Goal: Obtain resource: Download file/media

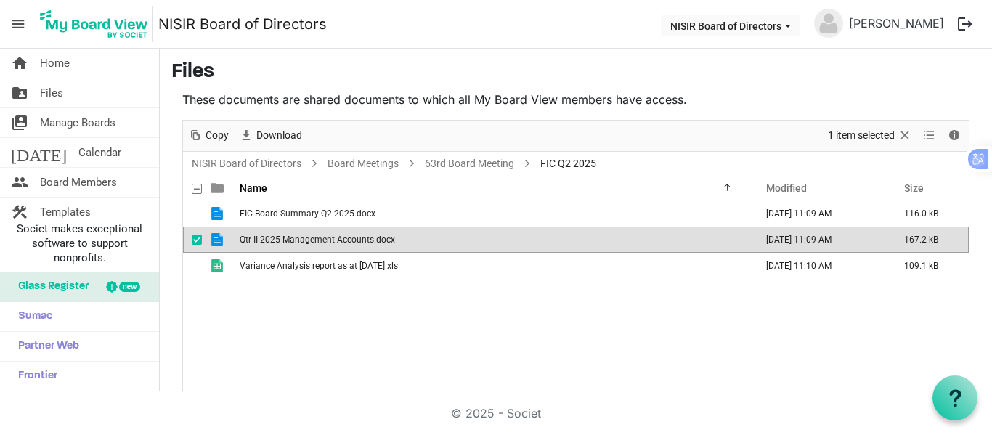
scroll to position [54, 0]
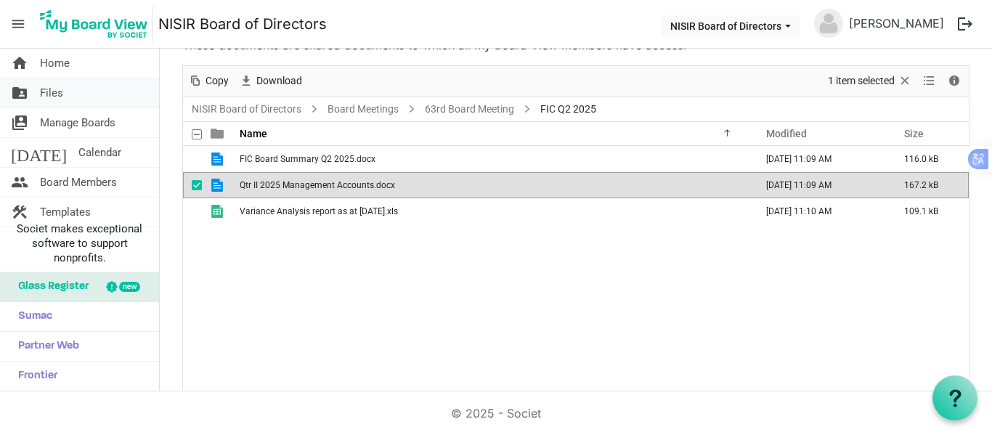
click at [54, 92] on span "Files" at bounding box center [51, 92] width 23 height 29
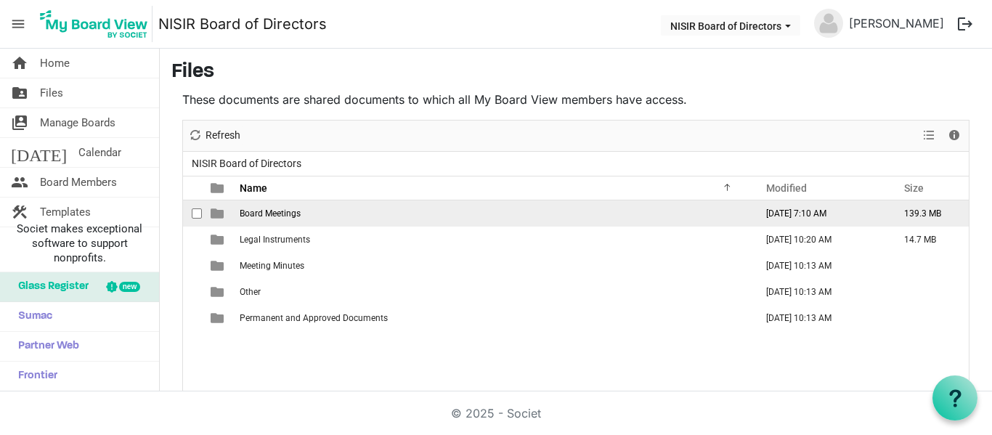
click at [260, 213] on span "Board Meetings" at bounding box center [270, 213] width 61 height 10
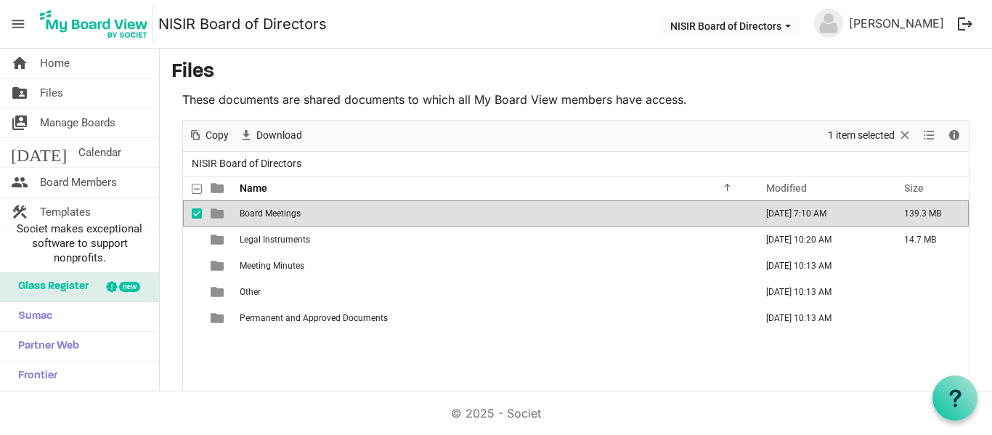
click at [260, 213] on span "Board Meetings" at bounding box center [270, 213] width 61 height 10
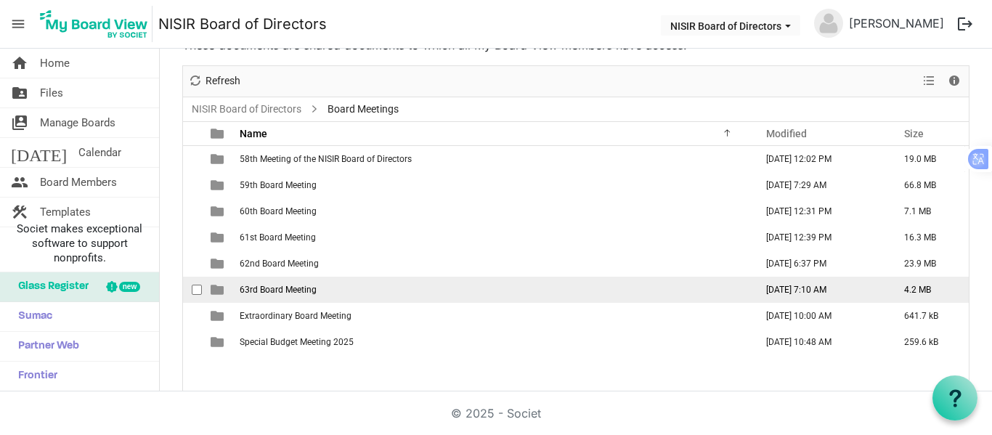
click at [266, 292] on span "63rd Board Meeting" at bounding box center [278, 290] width 77 height 10
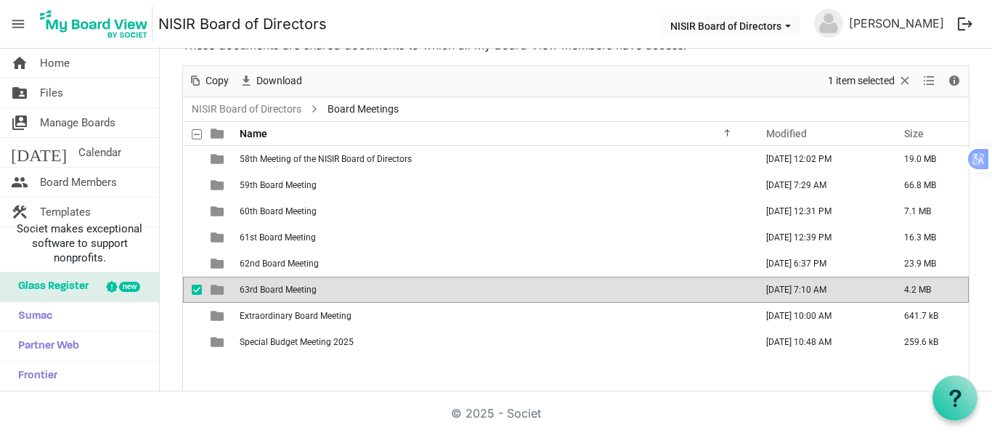
click at [266, 292] on span "63rd Board Meeting" at bounding box center [278, 290] width 77 height 10
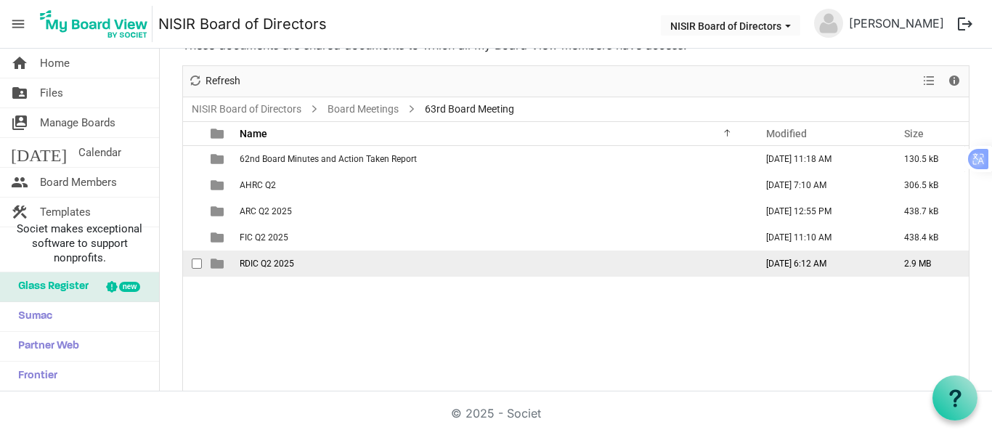
click at [257, 264] on span "RDIC Q2 2025" at bounding box center [267, 264] width 54 height 10
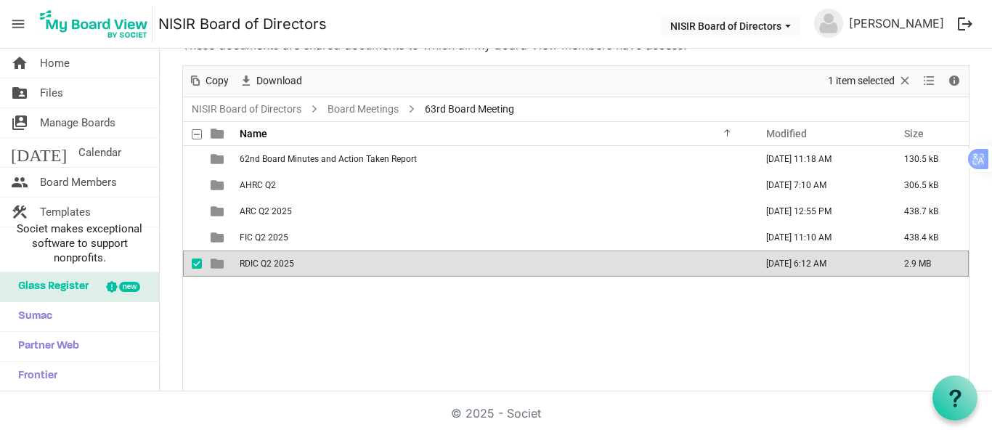
click at [257, 264] on span "RDIC Q2 2025" at bounding box center [267, 264] width 54 height 10
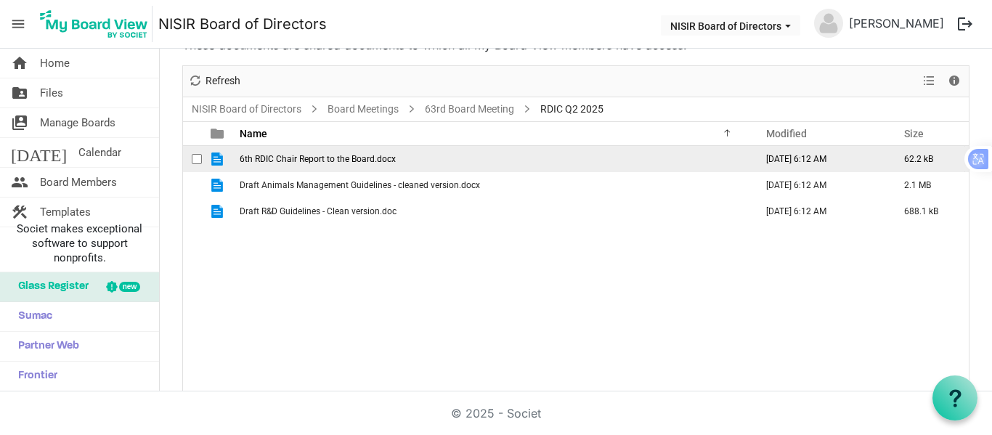
click at [277, 157] on span "6th RDIC Chair Report to the Board.docx" at bounding box center [318, 159] width 156 height 10
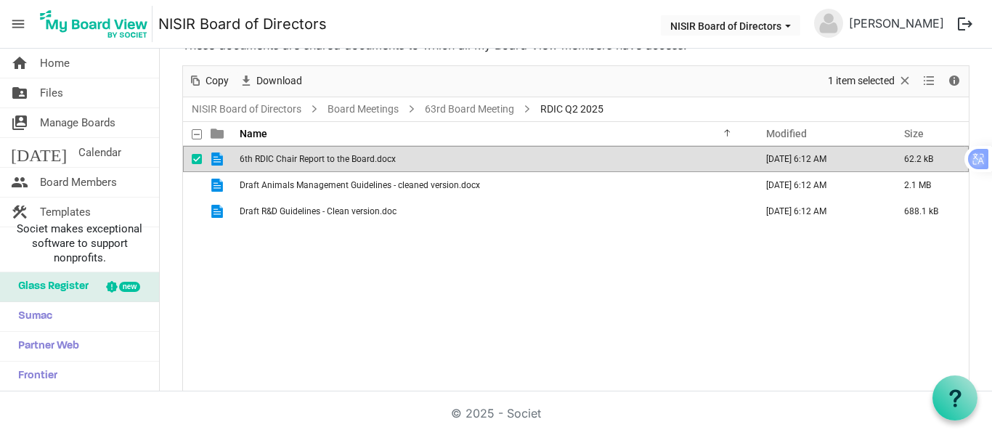
click at [277, 157] on span "6th RDIC Chair Report to the Board.docx" at bounding box center [318, 159] width 156 height 10
click at [322, 158] on span "6th RDIC Chair Report to the Board.docx" at bounding box center [318, 159] width 156 height 10
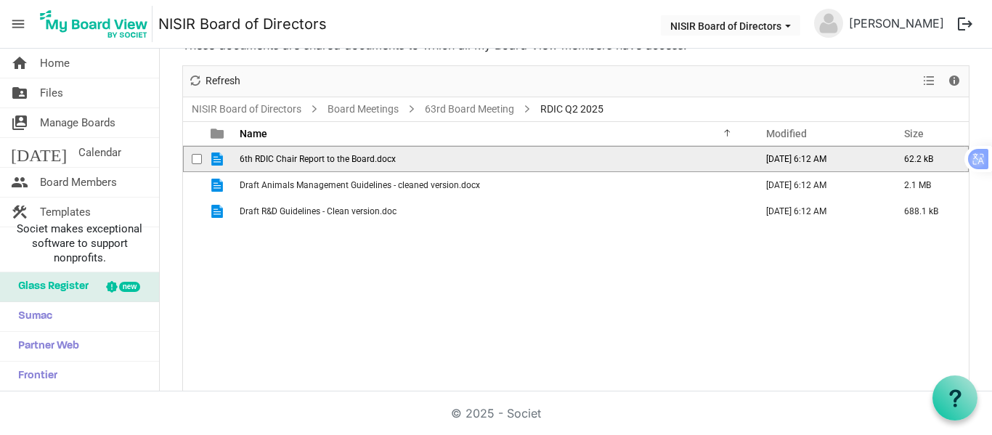
click at [322, 158] on span "6th RDIC Chair Report to the Board.docx" at bounding box center [318, 159] width 156 height 10
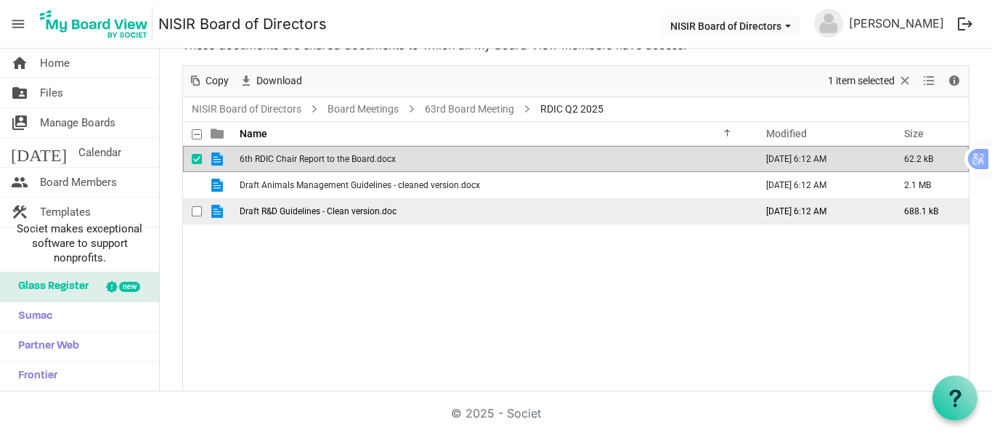
click at [343, 209] on span "Draft R&D Guidelines - Clean version.doc" at bounding box center [318, 211] width 157 height 10
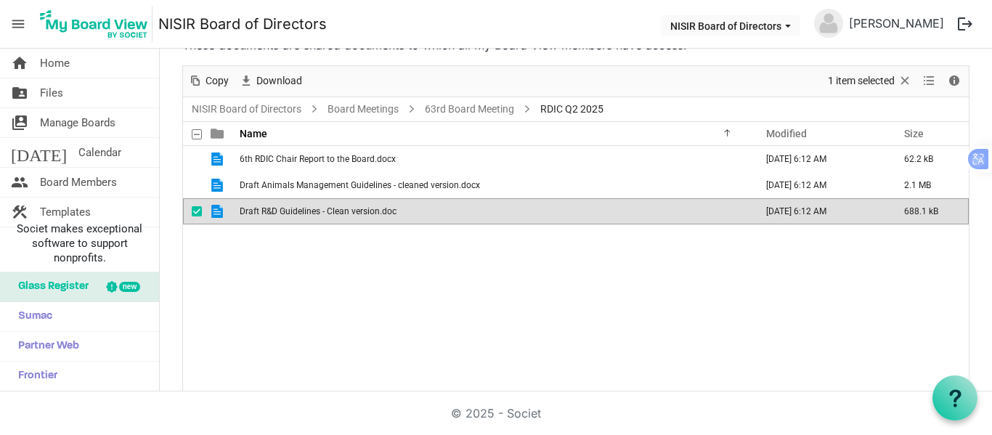
click at [343, 209] on span "Draft R&D Guidelines - Clean version.doc" at bounding box center [318, 211] width 157 height 10
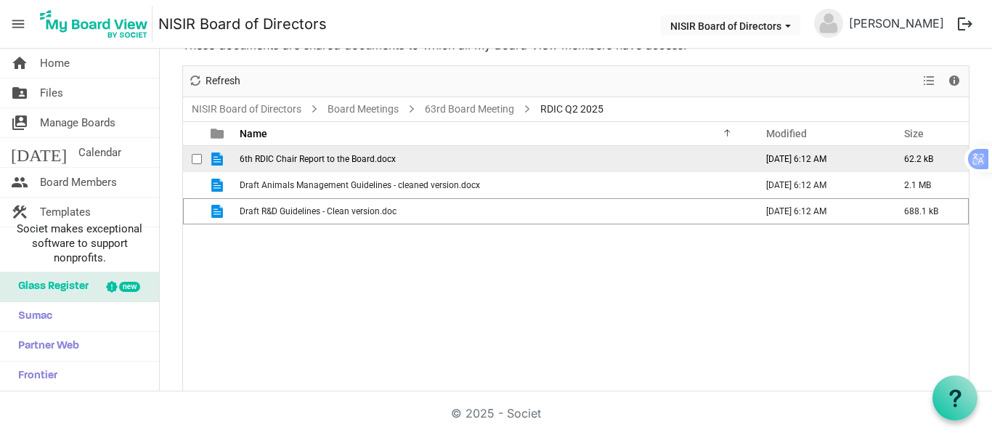
click at [297, 160] on span "6th RDIC Chair Report to the Board.docx" at bounding box center [318, 159] width 156 height 10
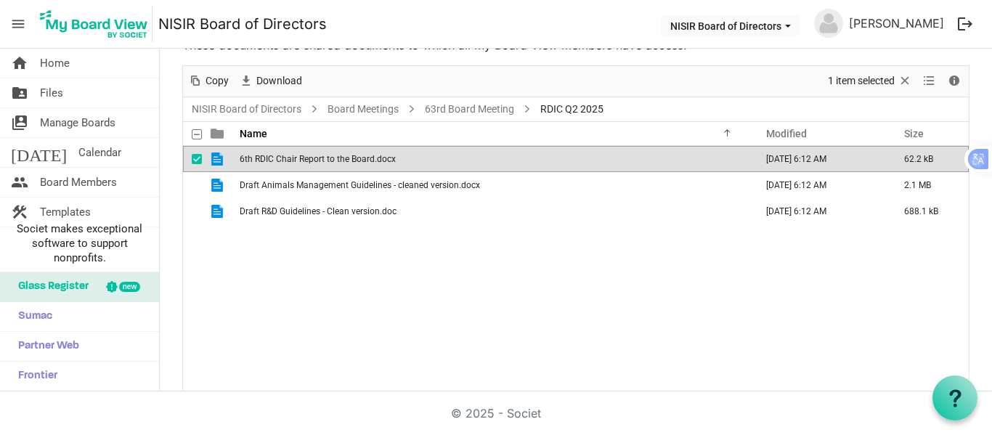
click at [297, 160] on span "6th RDIC Chair Report to the Board.docx" at bounding box center [318, 159] width 156 height 10
click at [301, 160] on span "6th RDIC Chair Report to the Board.docx" at bounding box center [318, 159] width 156 height 10
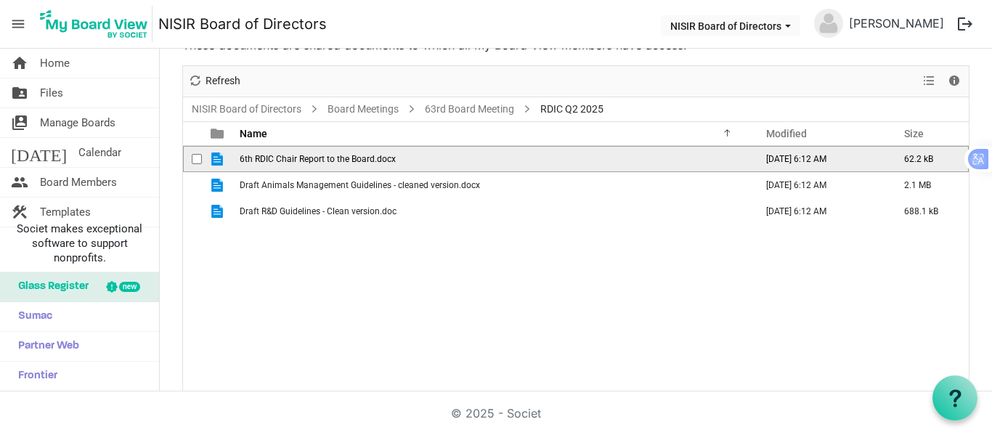
click at [301, 160] on span "6th RDIC Chair Report to the Board.docx" at bounding box center [318, 159] width 156 height 10
